Goal: Check status: Check status

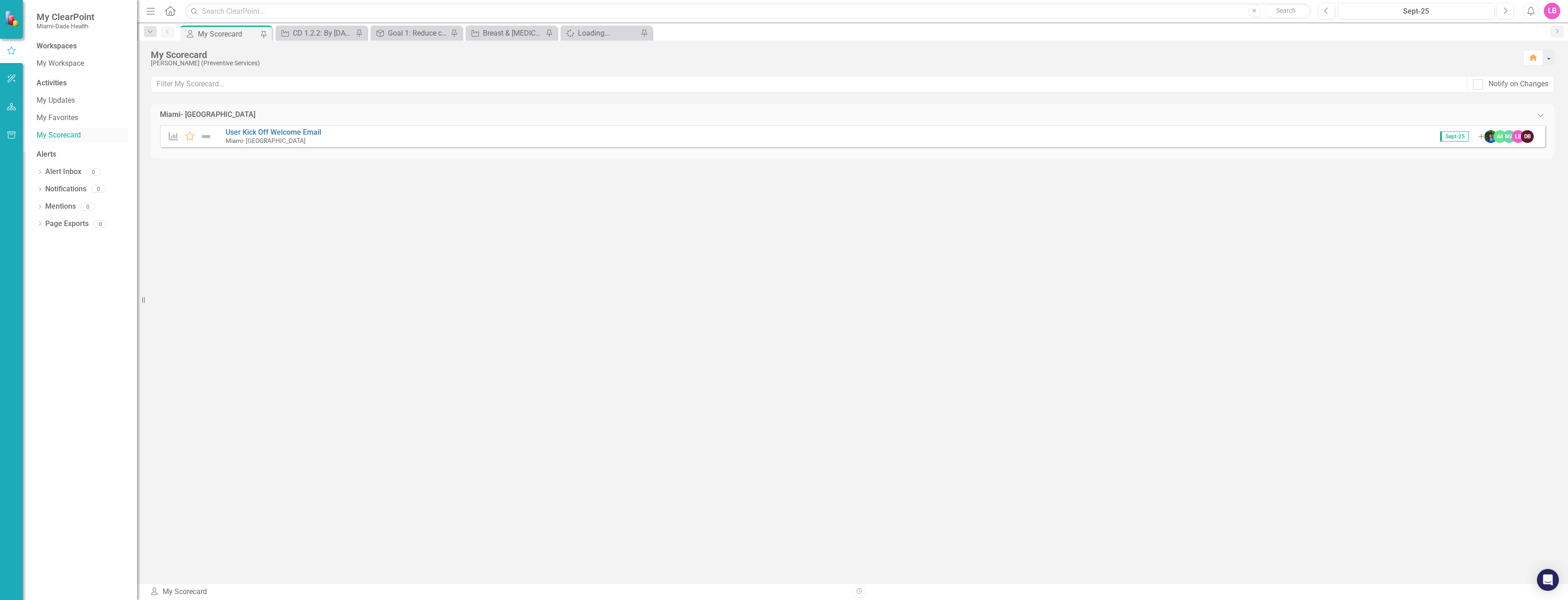
click at [67, 138] on link "My Scorecard" at bounding box center [82, 135] width 91 height 10
click at [323, 35] on div "CD 1.2.2: By [DATE], increase the number of women 18 years of age and older who…" at bounding box center [323, 33] width 60 height 12
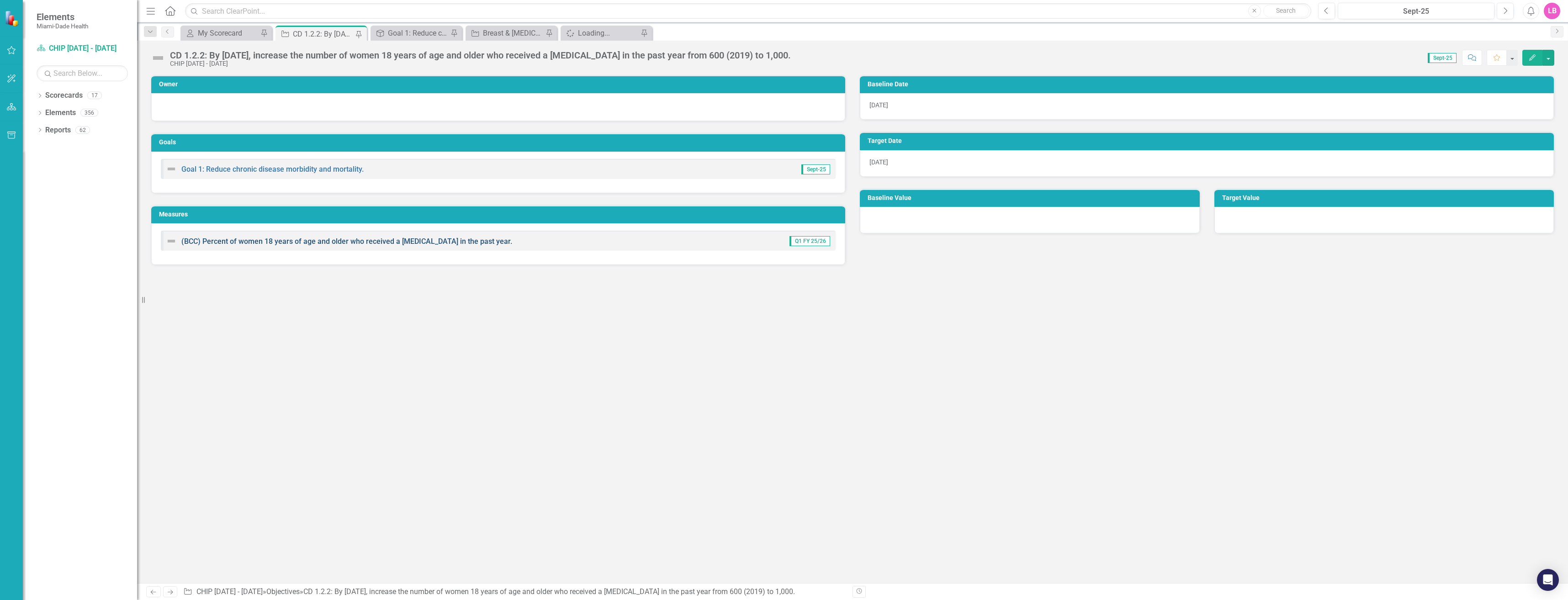
click at [385, 241] on link "(BCC) Percent of women 18 years of age and older who received a [MEDICAL_DATA] …" at bounding box center [346, 242] width 331 height 9
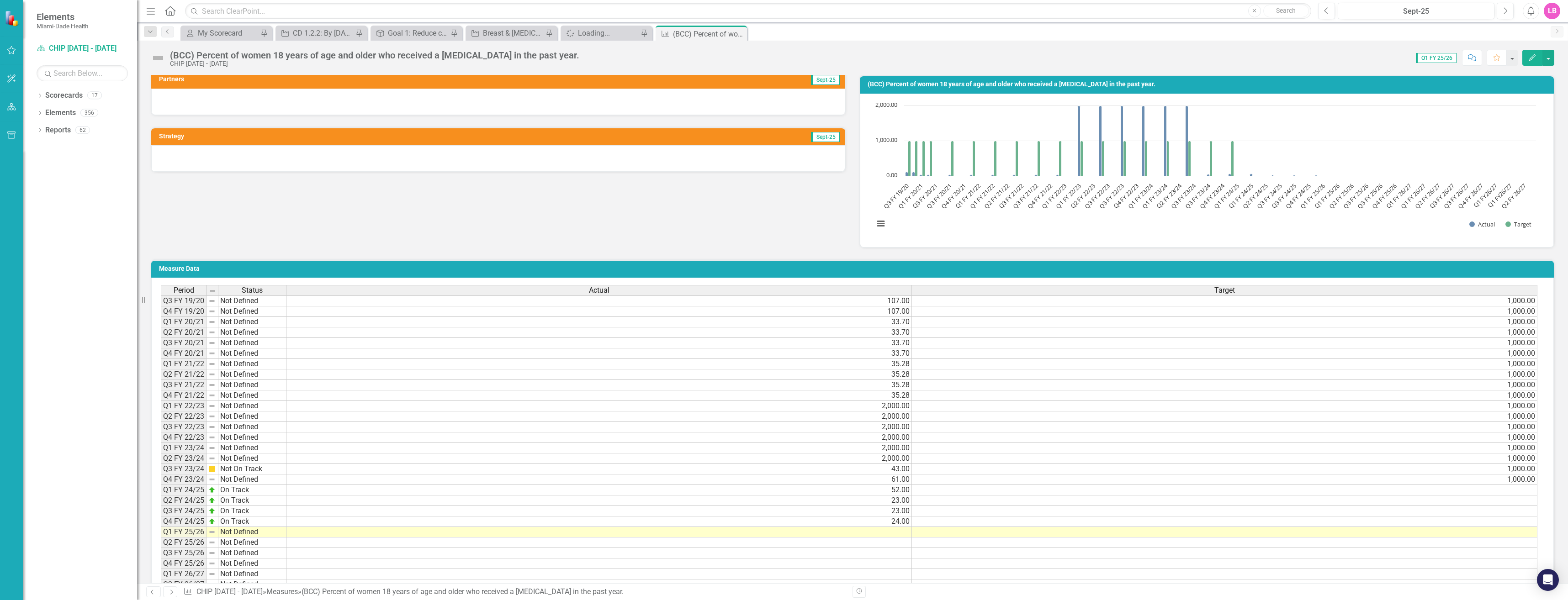
scroll to position [279, 0]
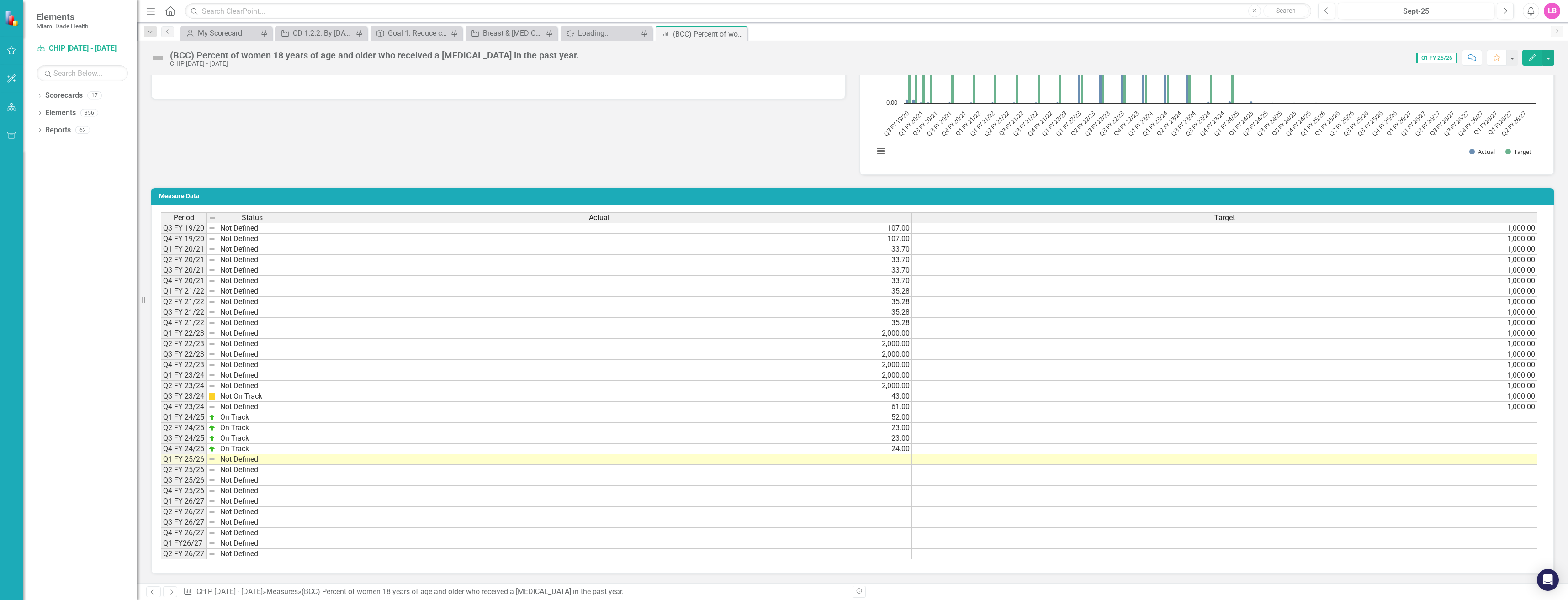
click at [184, 451] on td "Q4 FY 24/25" at bounding box center [183, 449] width 46 height 10
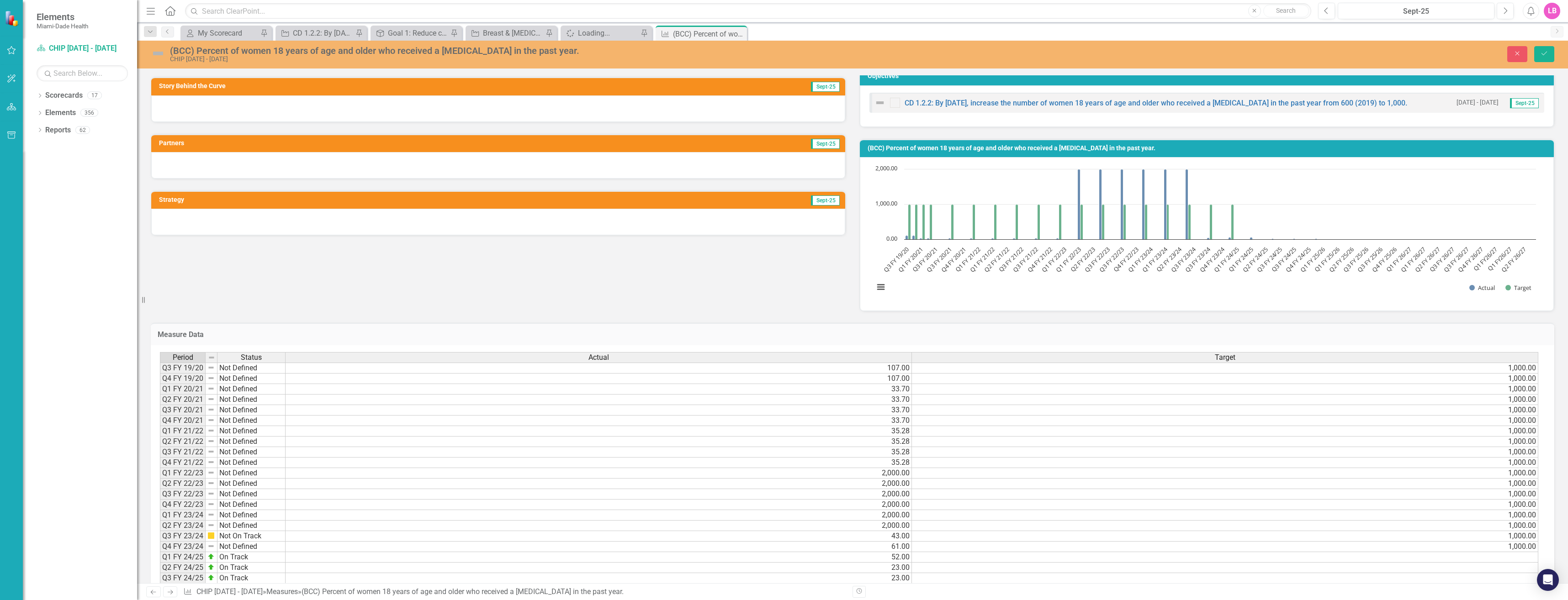
scroll to position [0, 0]
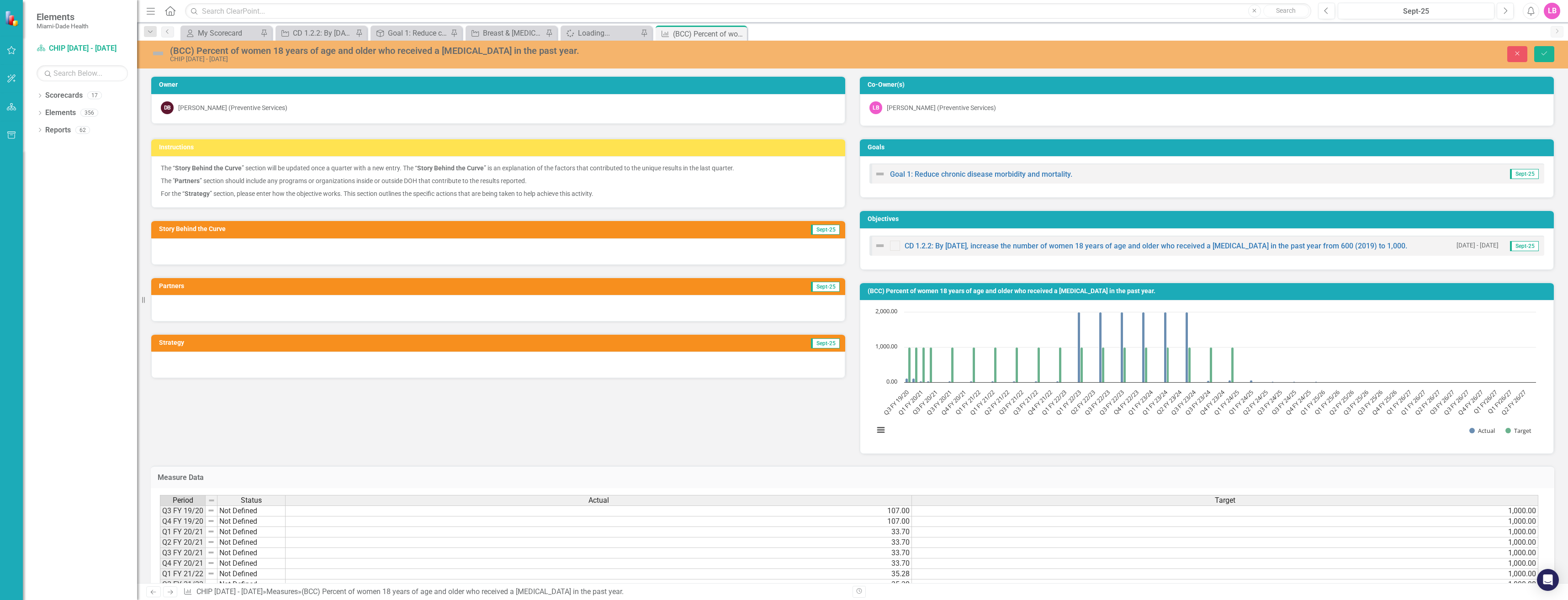
click at [767, 231] on td "Sept-25" at bounding box center [735, 230] width 210 height 14
click at [819, 230] on span "Sept-25" at bounding box center [825, 229] width 29 height 10
click at [214, 234] on td "Story Behind the Curve" at bounding box center [394, 230] width 472 height 14
click at [213, 232] on h3 "Story Behind the Curve" at bounding box center [394, 229] width 472 height 7
click at [212, 230] on h3 "Story Behind the Curve" at bounding box center [394, 229] width 472 height 7
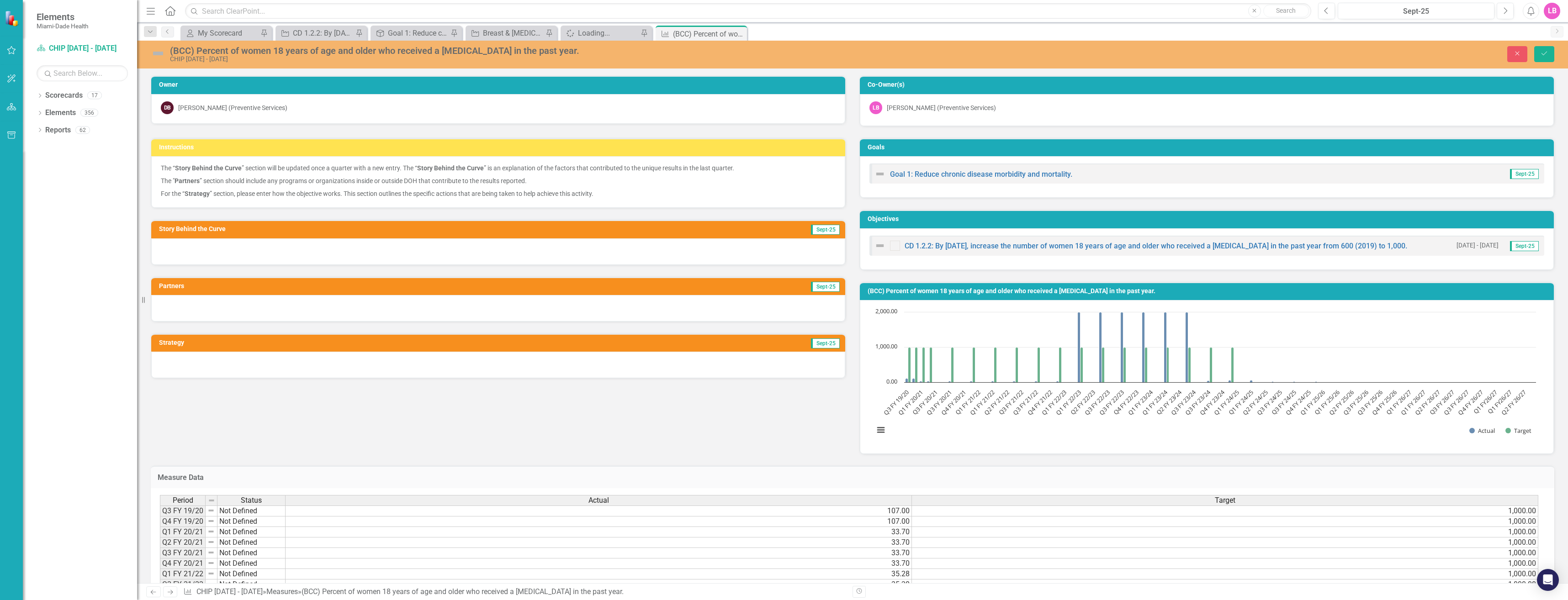
click at [818, 228] on span "Sept-25" at bounding box center [825, 229] width 29 height 10
click at [813, 231] on span "Sept-25" at bounding box center [825, 229] width 29 height 10
click at [150, 263] on div "Story Behind the Curve Sept-25" at bounding box center [498, 236] width 709 height 57
click at [151, 263] on div "Story Behind the Curve Sept-25" at bounding box center [499, 242] width 695 height 45
click at [334, 29] on div "CD 1.2.2: By [DATE], increase the number of women 18 years of age and older who…" at bounding box center [323, 33] width 60 height 12
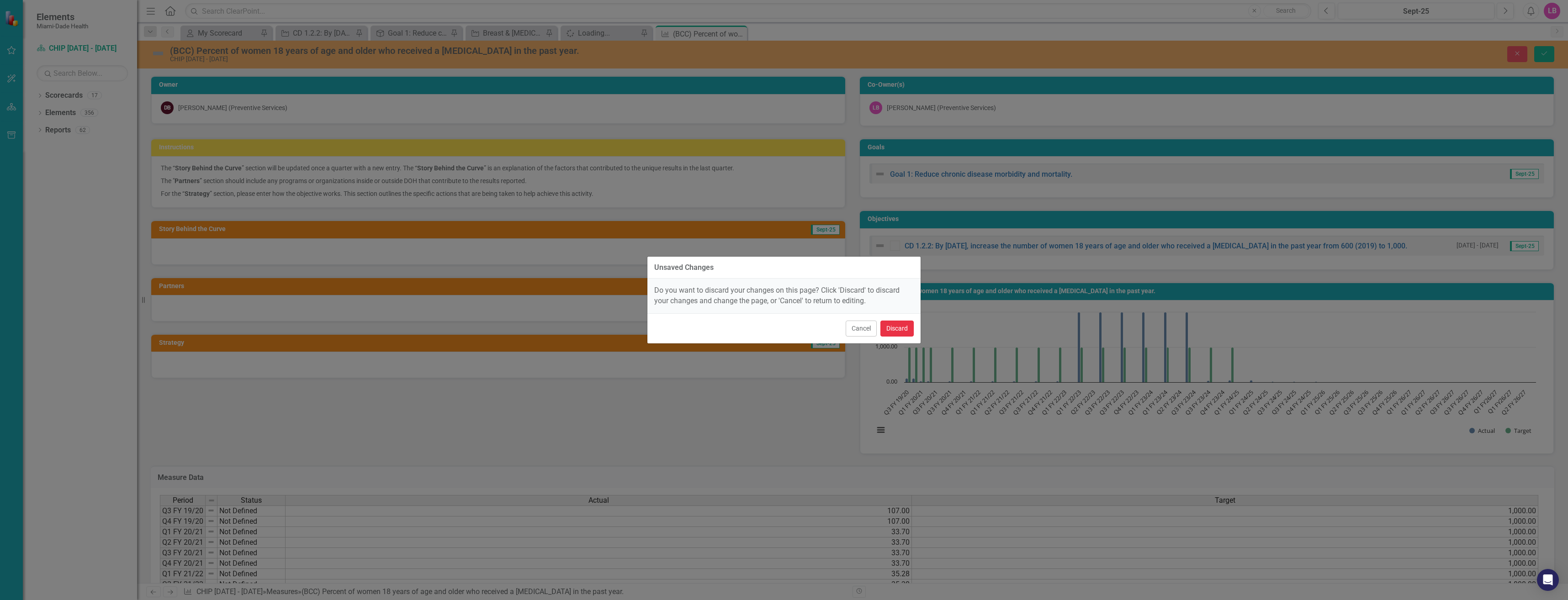
click at [902, 330] on button "Discard" at bounding box center [897, 329] width 33 height 16
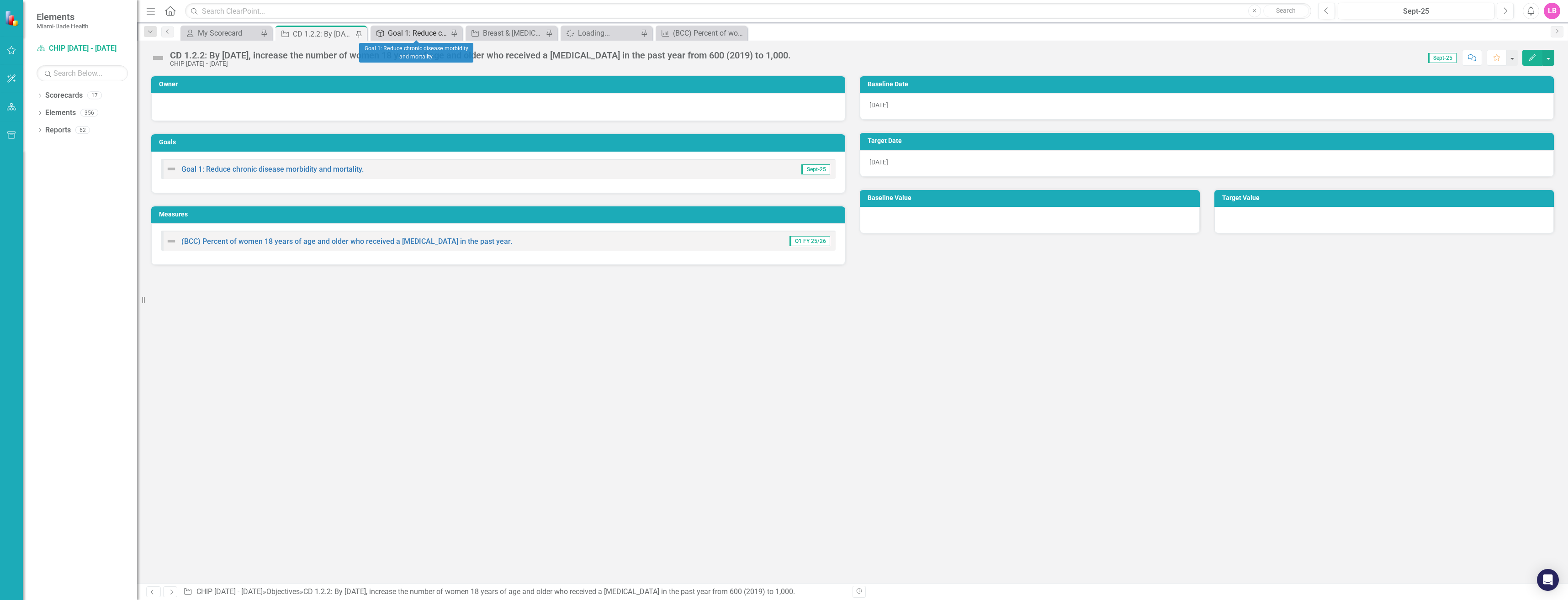
click at [408, 36] on div "Goal 1: Reduce chronic disease morbidity and mortality." at bounding box center [418, 33] width 60 height 12
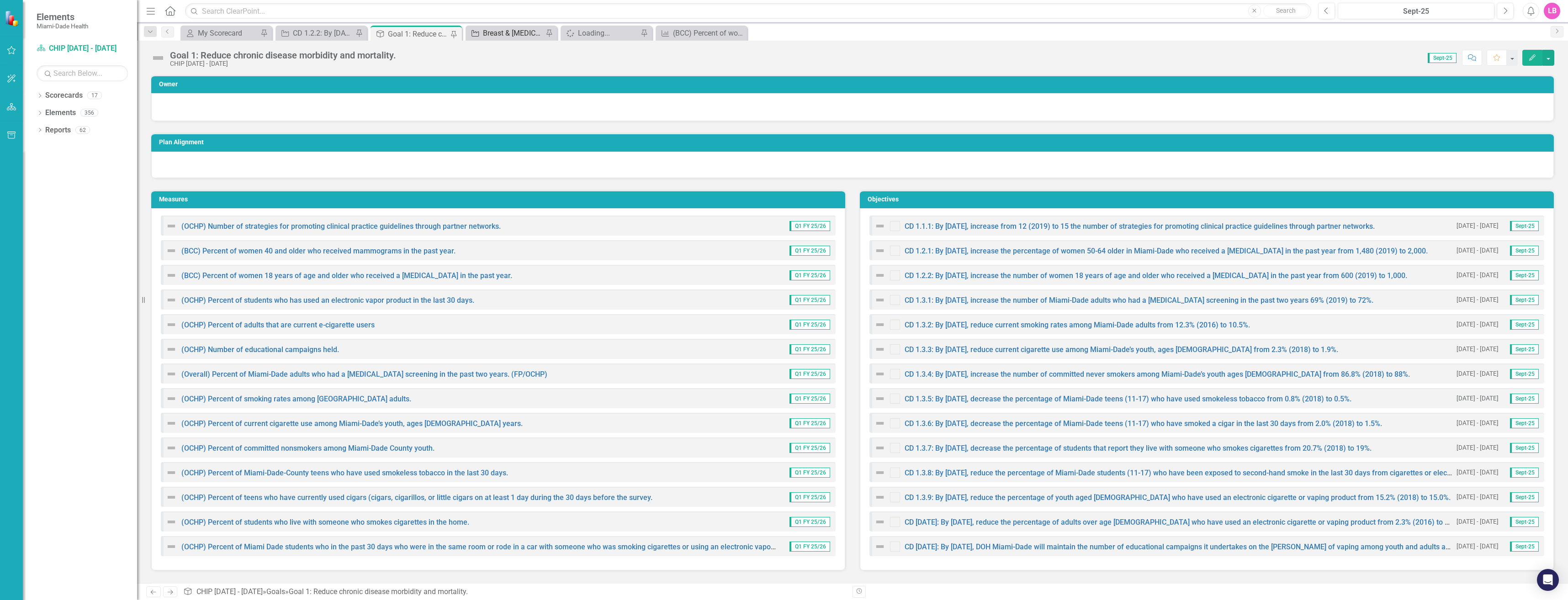
click at [490, 30] on div "Breast & [MEDICAL_DATA]" at bounding box center [513, 33] width 60 height 12
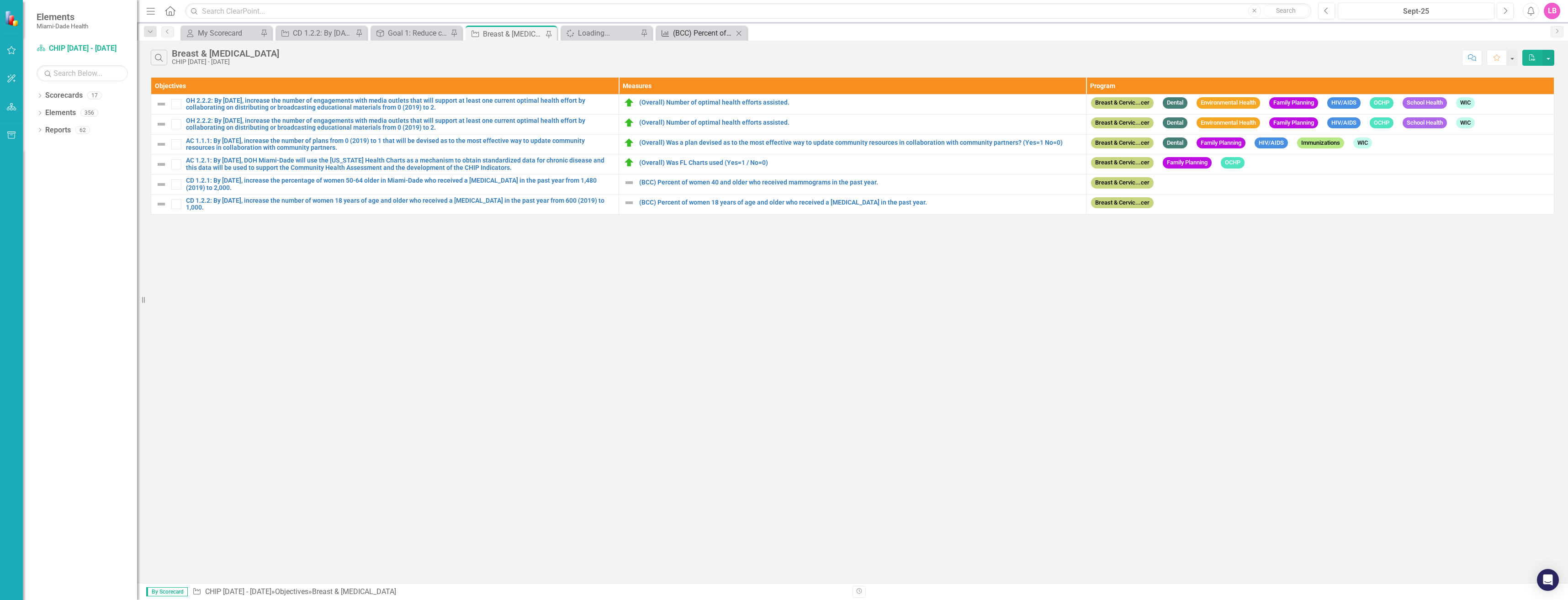
click at [695, 36] on div "(BCC) Percent of women 18 years of age and older who received a [MEDICAL_DATA] …" at bounding box center [703, 33] width 60 height 12
